Goal: Information Seeking & Learning: Compare options

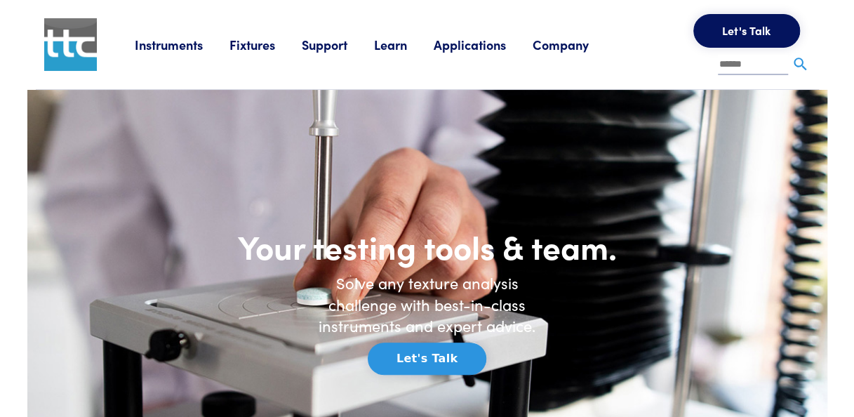
click at [476, 44] on link "Applications" at bounding box center [483, 45] width 99 height 18
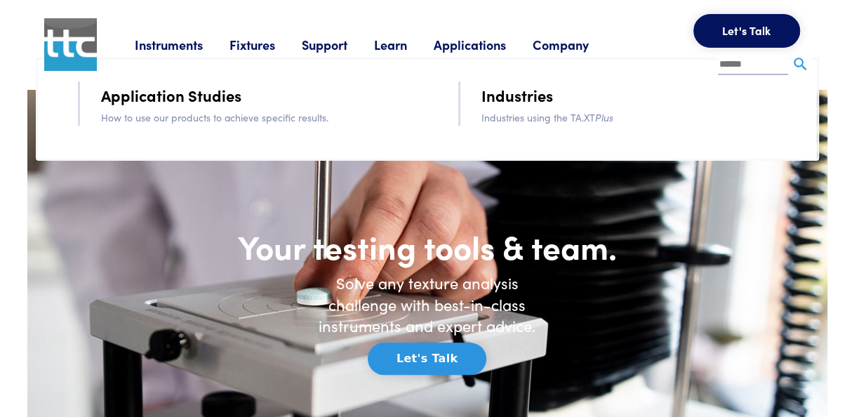
click at [193, 43] on link "Instruments" at bounding box center [182, 45] width 95 height 18
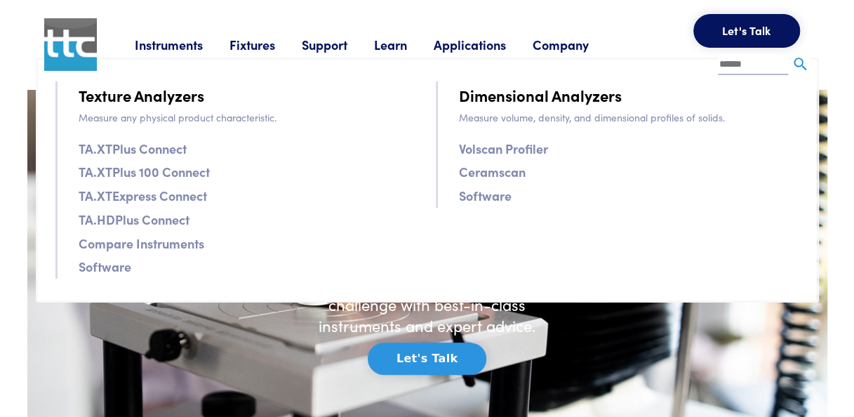
click at [100, 268] on link "Software" at bounding box center [105, 266] width 53 height 20
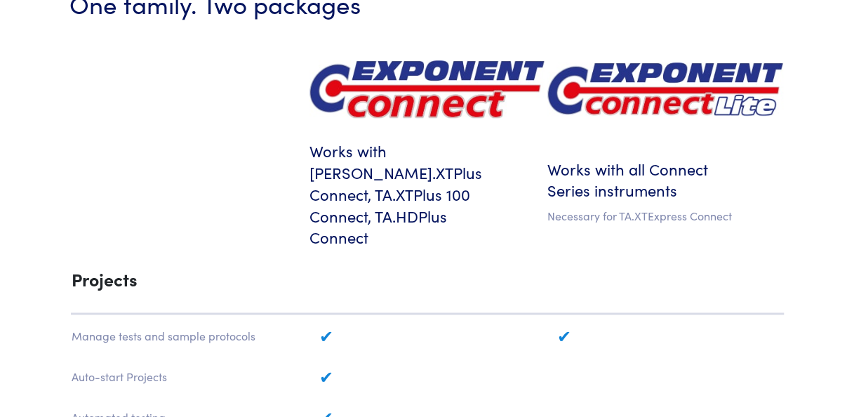
scroll to position [729, 0]
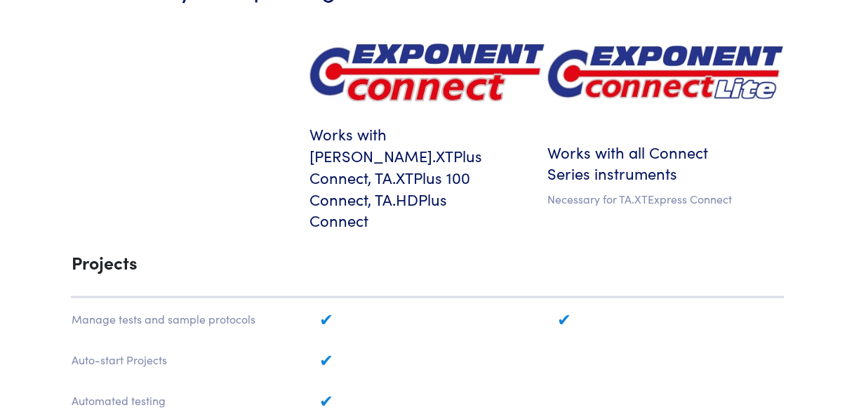
click at [460, 62] on img at bounding box center [426, 72] width 235 height 58
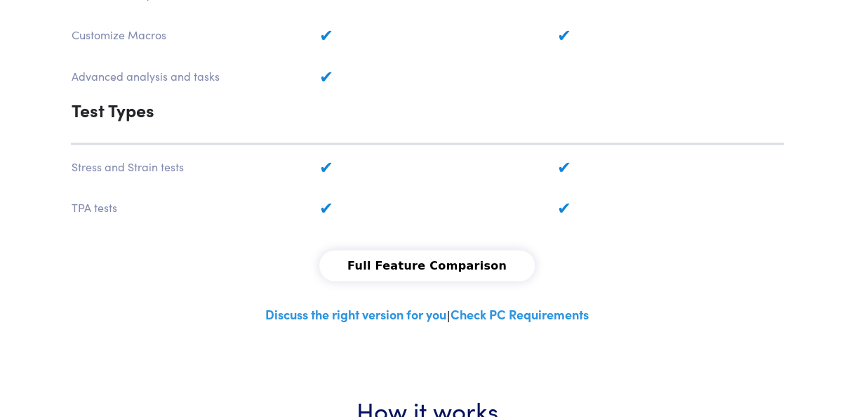
scroll to position [1224, 0]
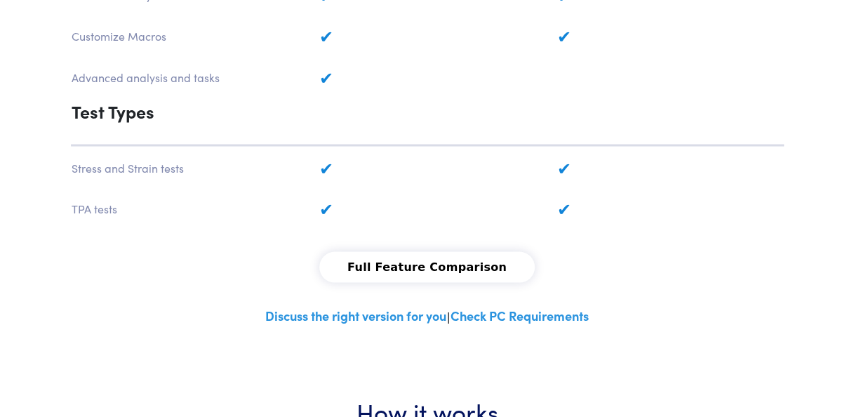
click at [362, 306] on link "Discuss the right version for you" at bounding box center [355, 315] width 181 height 18
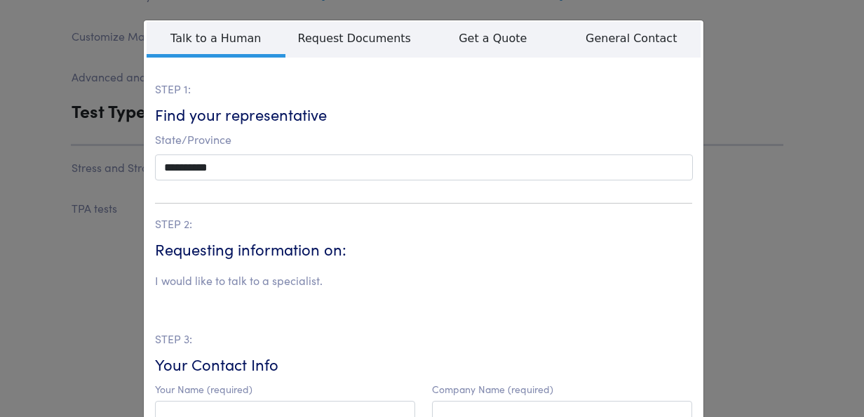
click at [739, 135] on div "**********" at bounding box center [432, 208] width 864 height 417
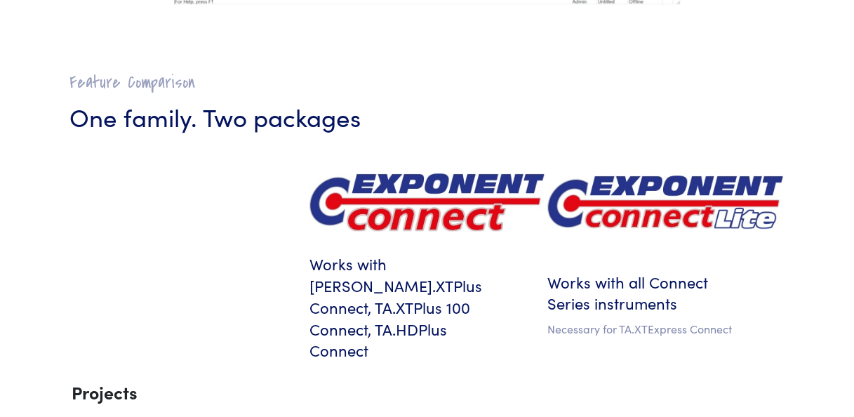
scroll to position [598, 0]
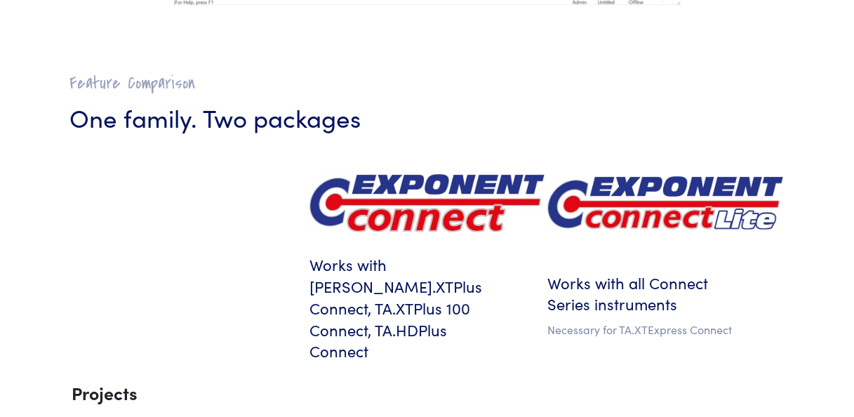
click at [402, 196] on img at bounding box center [426, 203] width 235 height 58
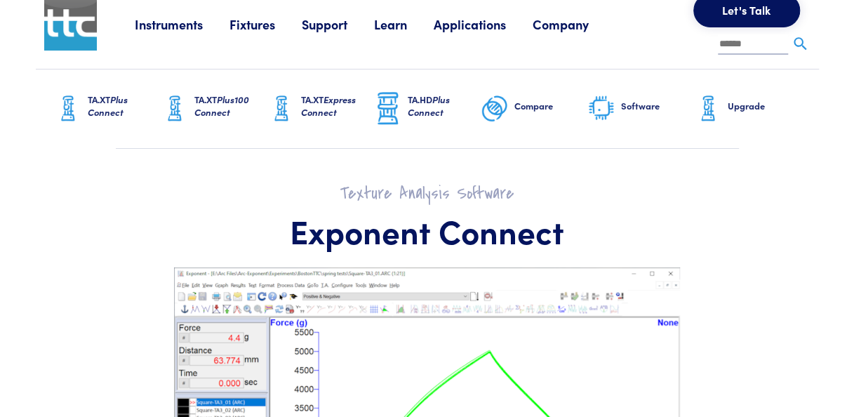
scroll to position [0, 0]
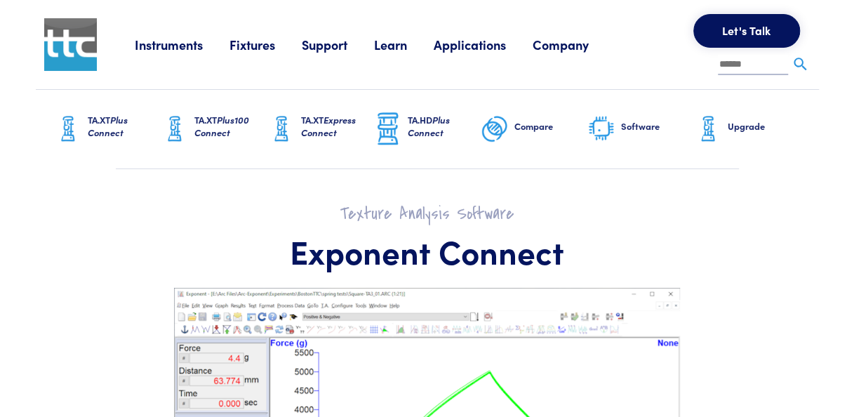
click at [111, 121] on span "Plus Connect" at bounding box center [108, 126] width 40 height 26
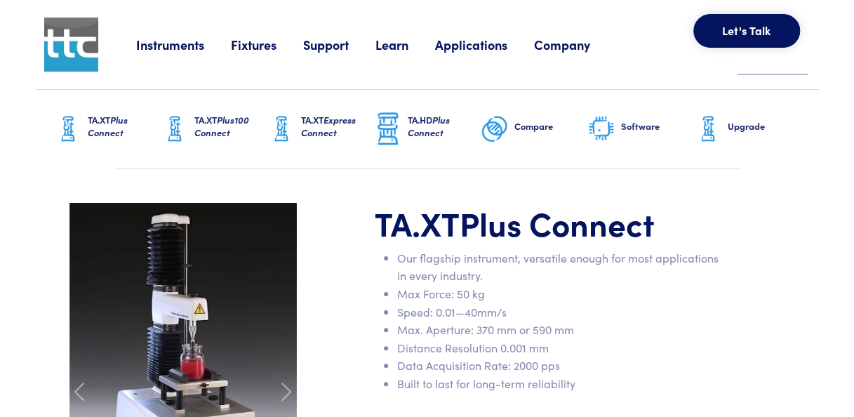
click at [633, 125] on h6 "Software" at bounding box center [657, 126] width 73 height 13
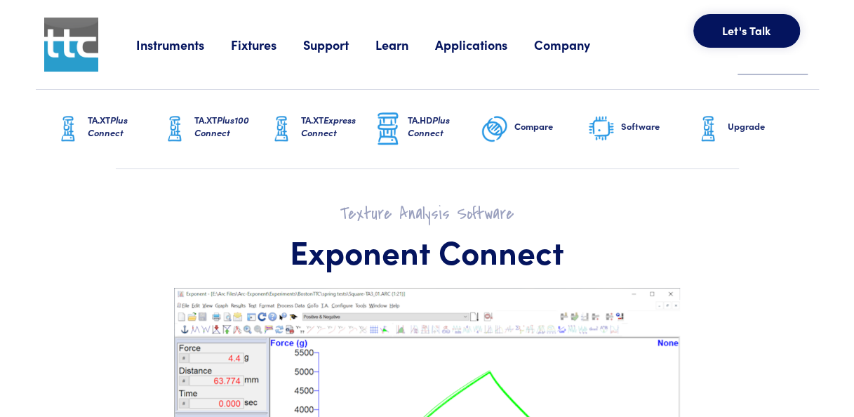
drag, startPoint x: 0, startPoint y: 0, endPoint x: 377, endPoint y: 253, distance: 454.2
click at [377, 253] on h1 "Exponent Connect" at bounding box center [427, 251] width 716 height 41
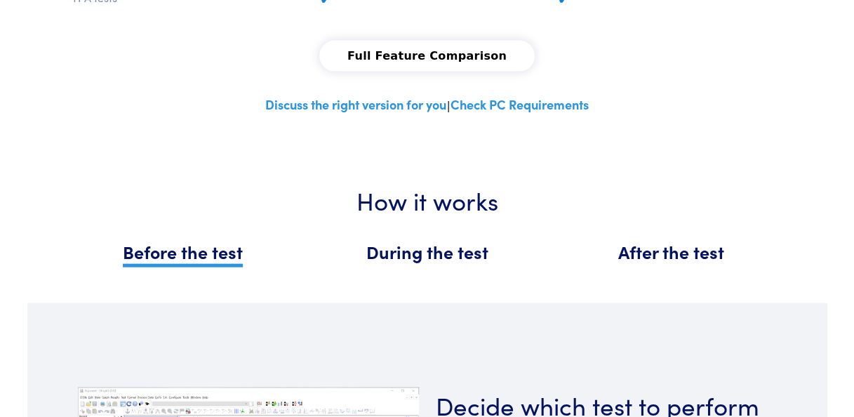
scroll to position [1435, 0]
click at [398, 239] on span "During the test" at bounding box center [427, 251] width 122 height 25
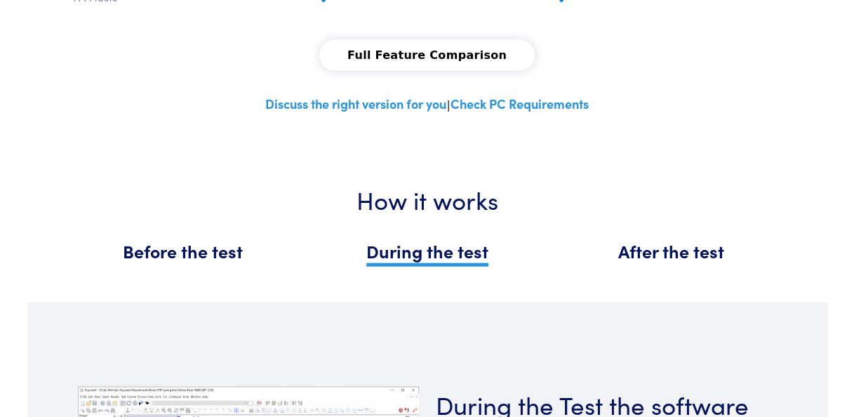
click at [648, 239] on span "After the test" at bounding box center [671, 251] width 106 height 25
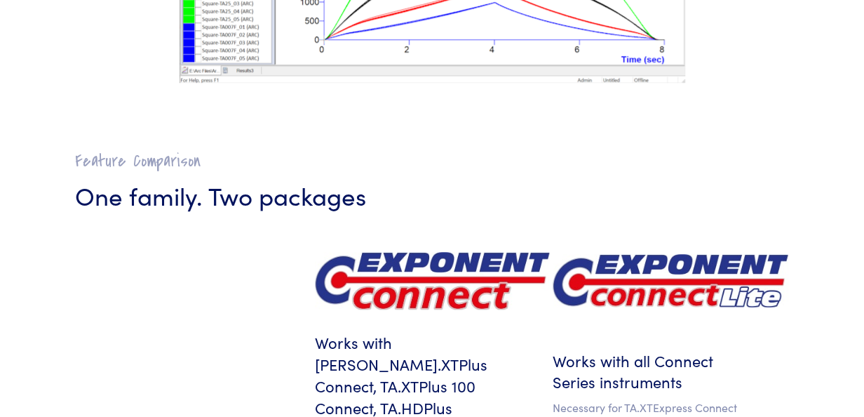
scroll to position [0, 0]
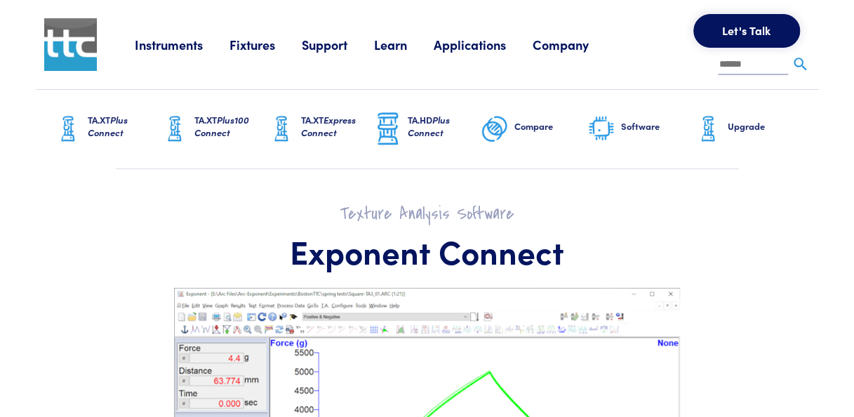
click at [730, 63] on input "text" at bounding box center [753, 65] width 70 height 21
type input "*"
type input "********"
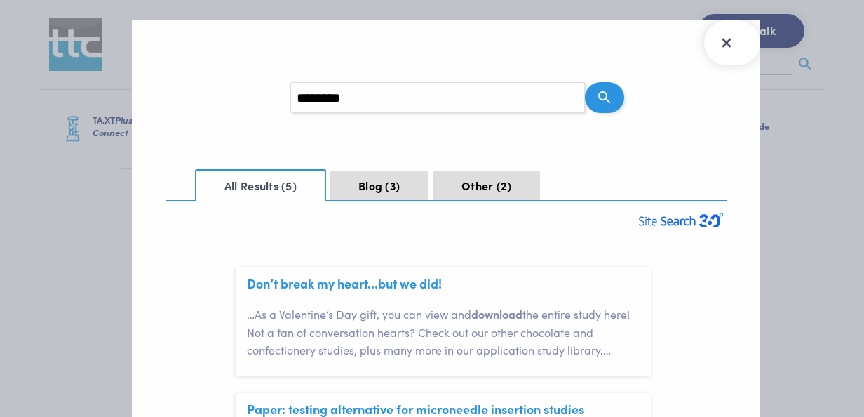
click at [730, 63] on button "Close Search Results" at bounding box center [732, 42] width 56 height 45
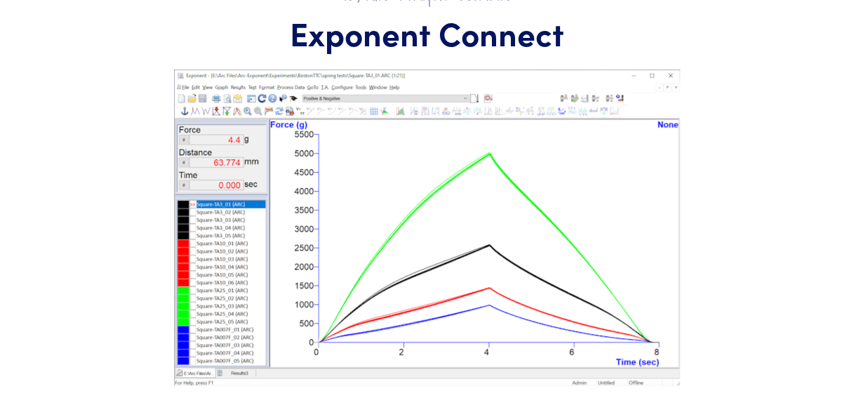
scroll to position [458, 0]
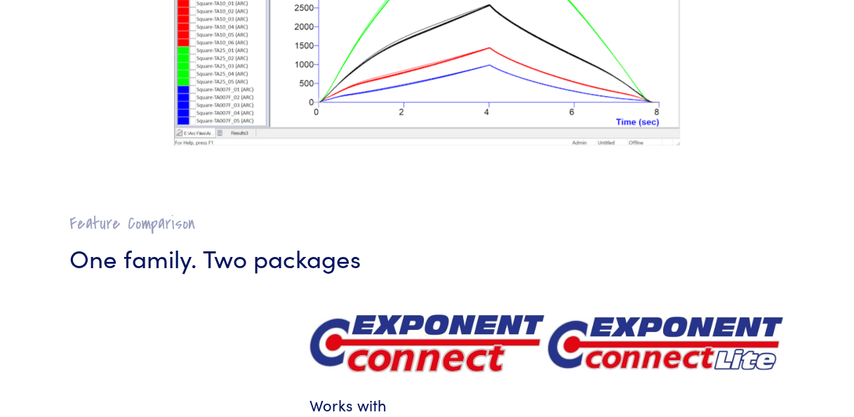
click at [442, 351] on img at bounding box center [426, 343] width 235 height 58
click at [648, 345] on img at bounding box center [664, 342] width 235 height 53
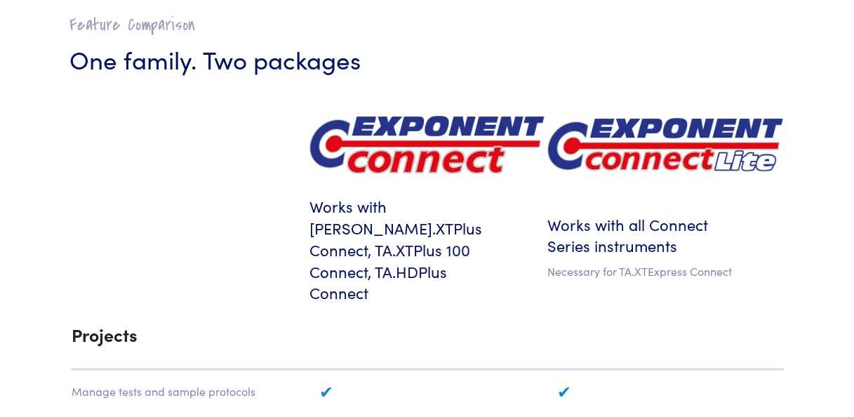
scroll to position [656, 0]
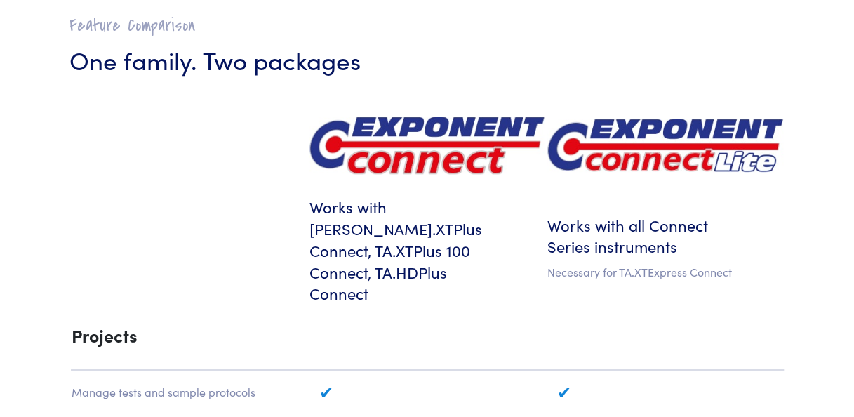
click at [414, 254] on h6 "Works with TA.XTPlus Connect, TA.XTPlus 100 Connect, TA.HDPlus Connect" at bounding box center [426, 250] width 235 height 108
click at [293, 265] on td at bounding box center [189, 253] width 236 height 135
click at [647, 226] on h6 "Works with all Connect Series instruments" at bounding box center [664, 236] width 235 height 43
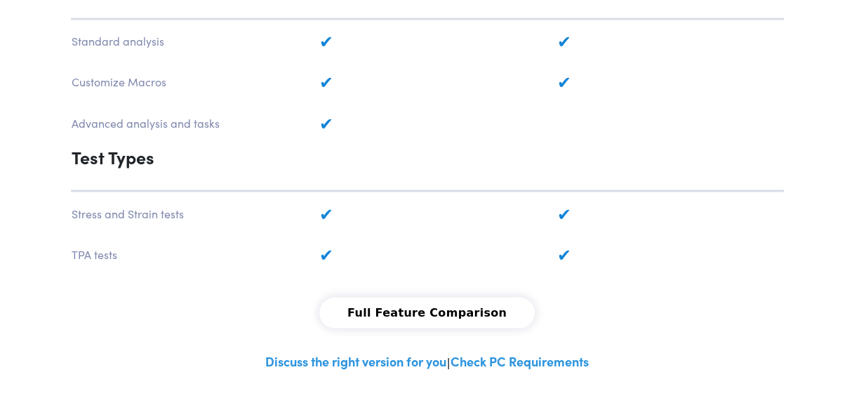
scroll to position [1196, 0]
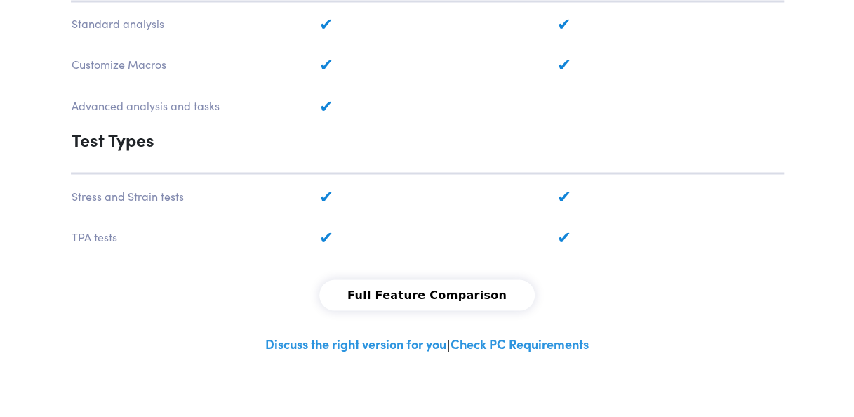
click at [476, 279] on button "Full Feature Comparison" at bounding box center [426, 294] width 215 height 31
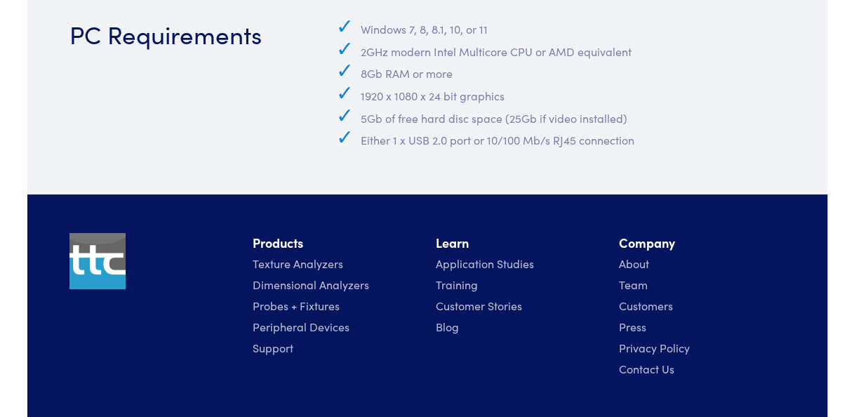
scroll to position [7587, 0]
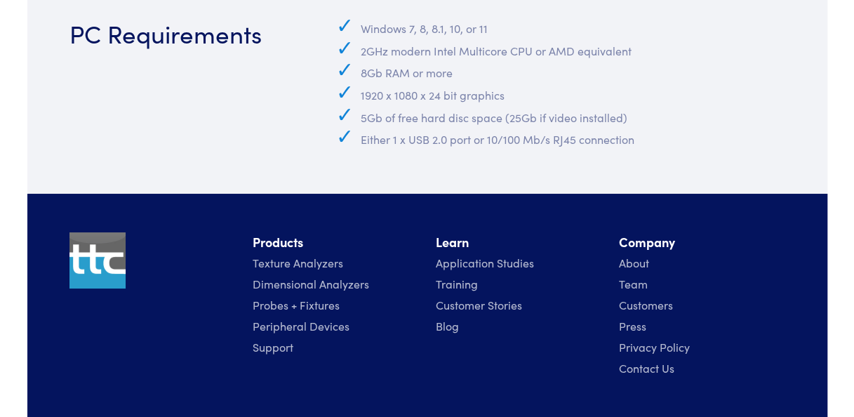
click at [284, 339] on link "Support" at bounding box center [273, 346] width 41 height 15
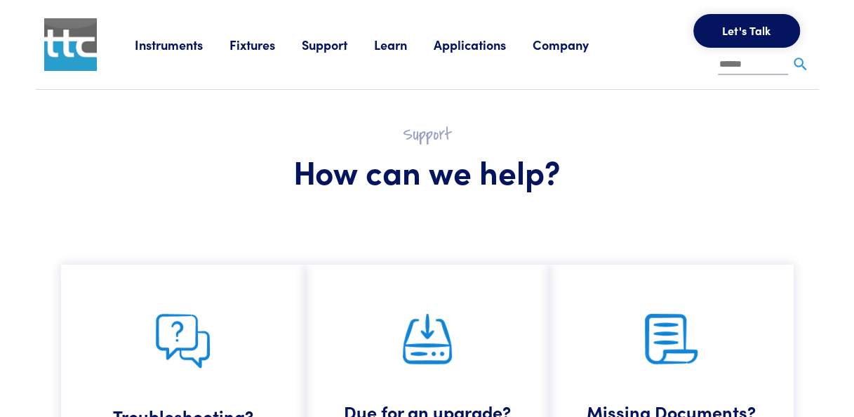
click at [164, 46] on link "Instruments" at bounding box center [182, 45] width 95 height 18
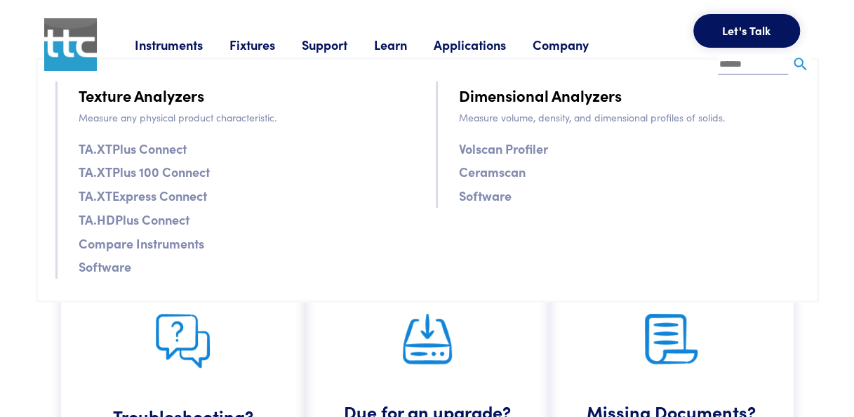
click at [127, 150] on link "TA.XTPlus Connect" at bounding box center [133, 148] width 108 height 20
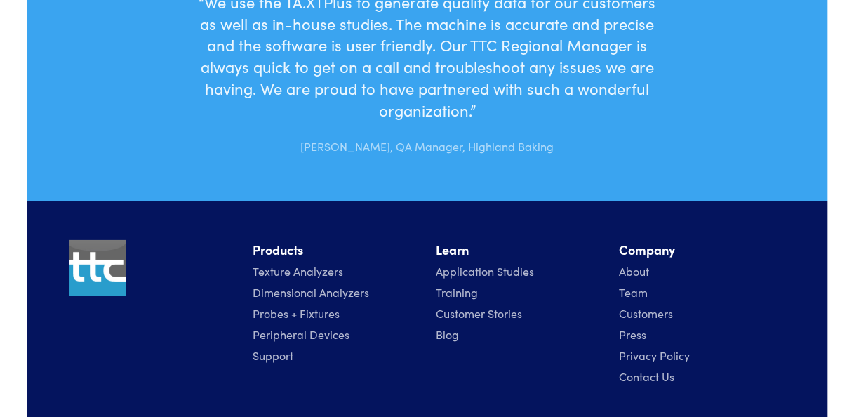
scroll to position [4688, 0]
